Goal: Transaction & Acquisition: Purchase product/service

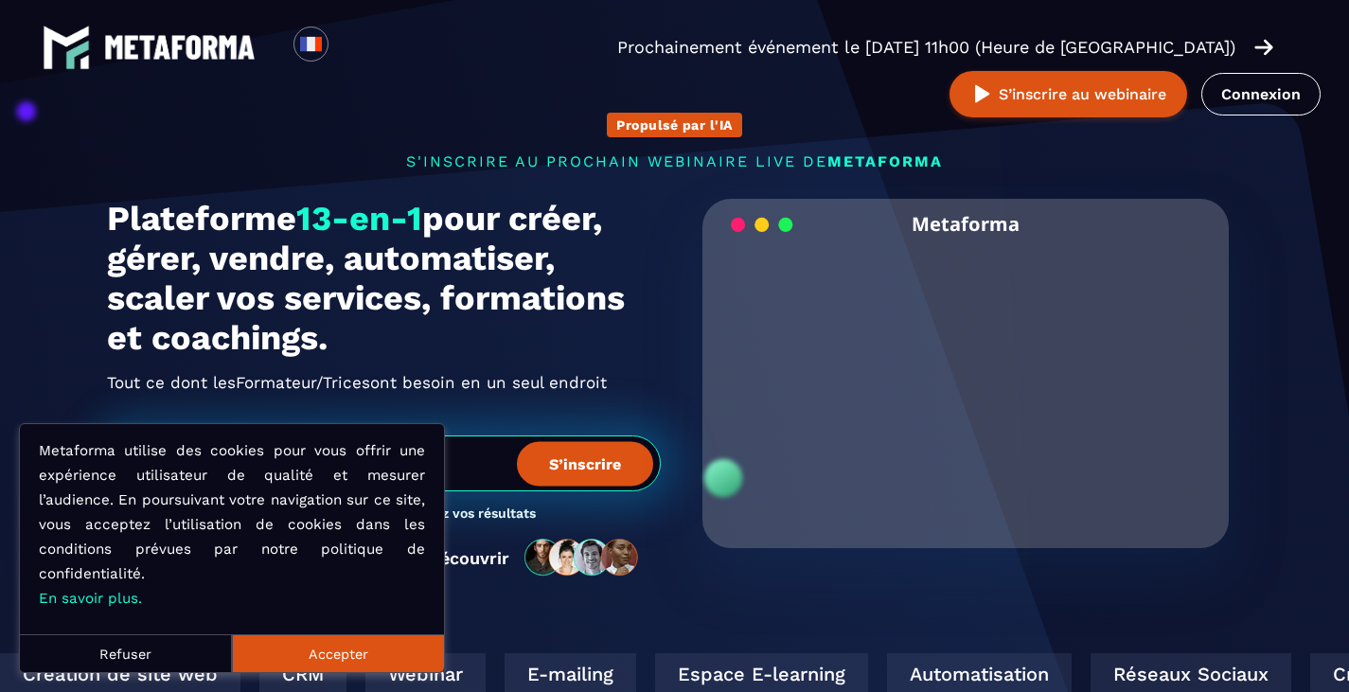
click at [364, 649] on button "Accepter" at bounding box center [338, 653] width 212 height 38
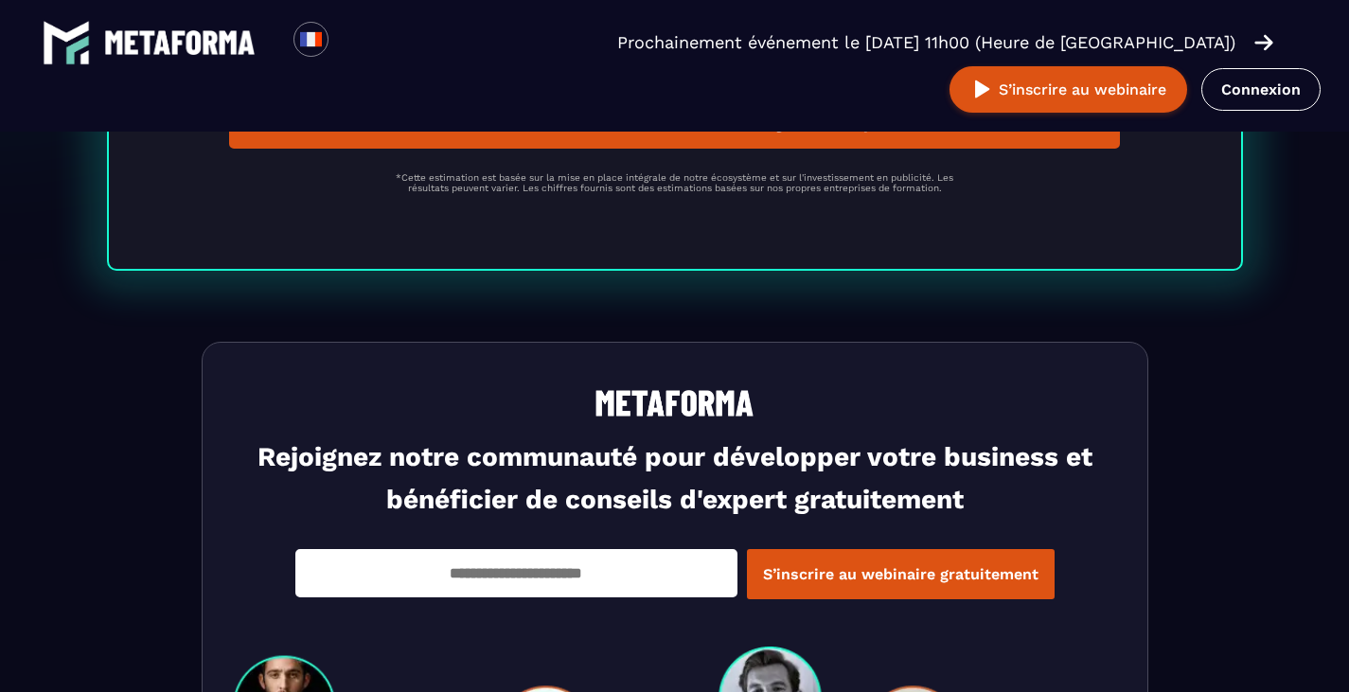
scroll to position [5442, 0]
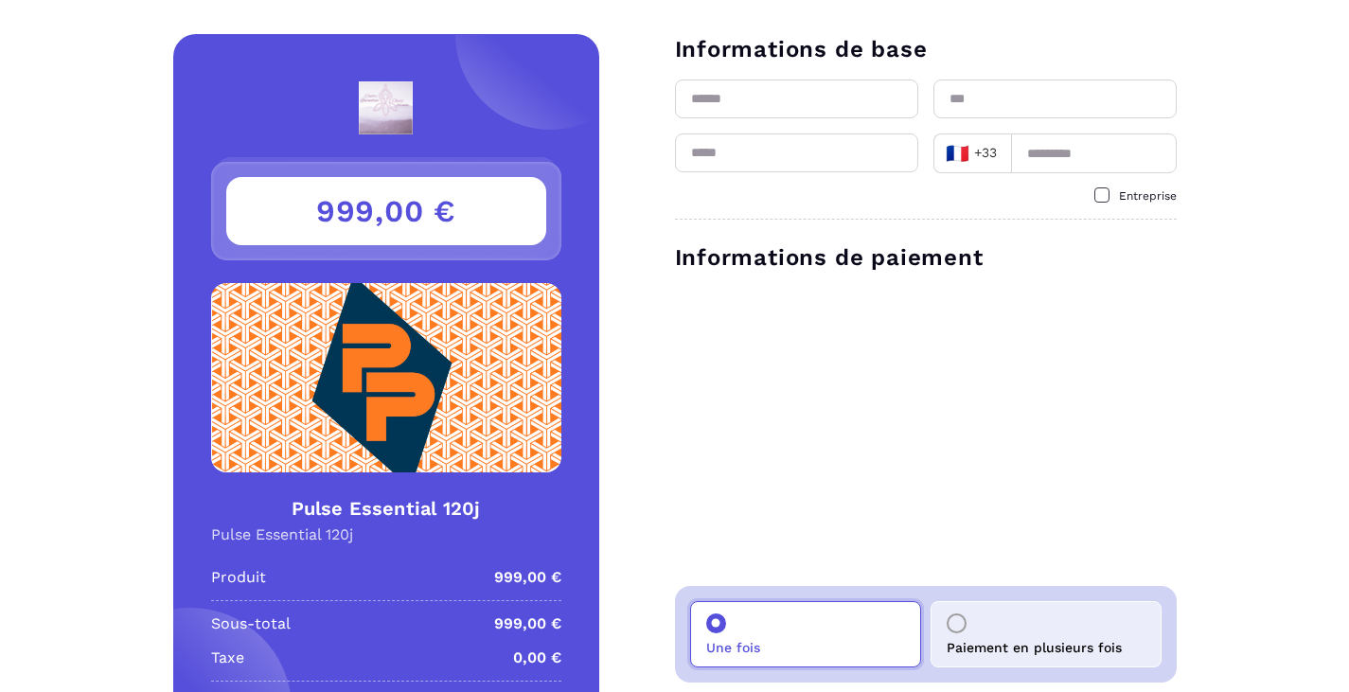
scroll to position [11, 0]
